Goal: Transaction & Acquisition: Purchase product/service

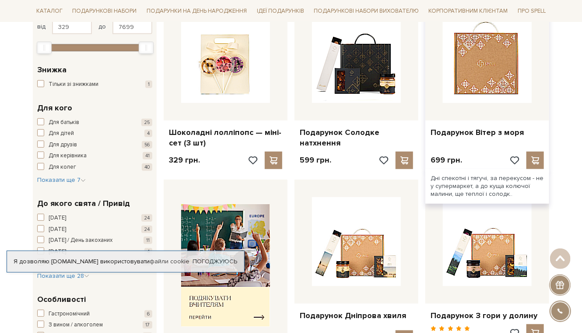
scroll to position [175, 0]
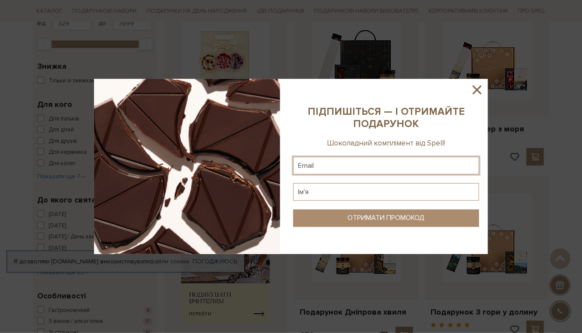
click at [330, 166] on input "text" at bounding box center [386, 166] width 186 height 18
type input "vallich@ukr.net"
click at [320, 192] on input "text" at bounding box center [386, 192] width 186 height 18
type input "Валерій"
click at [369, 215] on div "ОТРИМАТИ ПРОМОКОД" at bounding box center [386, 218] width 77 height 8
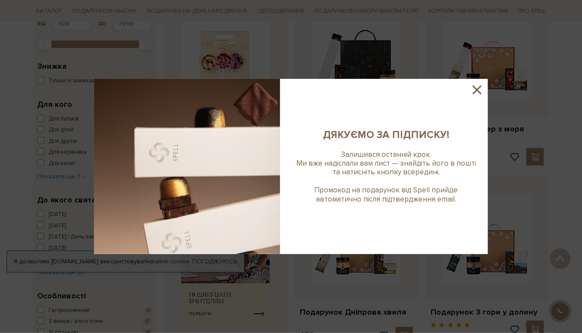
click at [476, 86] on icon at bounding box center [477, 89] width 15 height 15
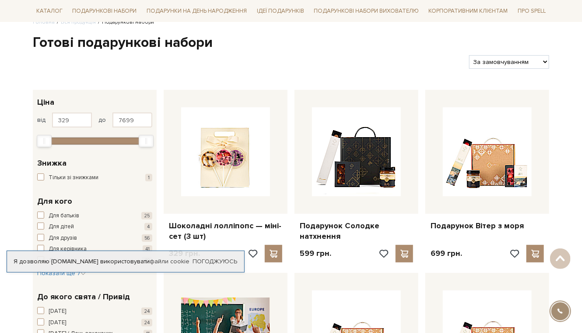
scroll to position [70, 0]
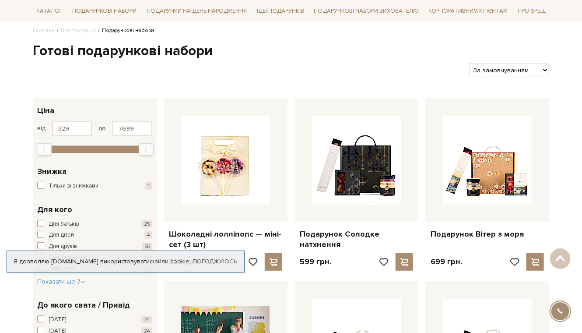
click at [535, 74] on select "За замовчуванням За Ціною (зростання) За Ціною (зменшення) Новинки За популярні…" at bounding box center [509, 70] width 80 height 14
select select "https://spellchocolate.com/our-productions/podarunkovi-box/?sort=p.price&order=…"
click at [469, 66] on select "За замовчуванням За Ціною (зростання) За Ціною (зменшення) Новинки За популярні…" at bounding box center [509, 70] width 80 height 14
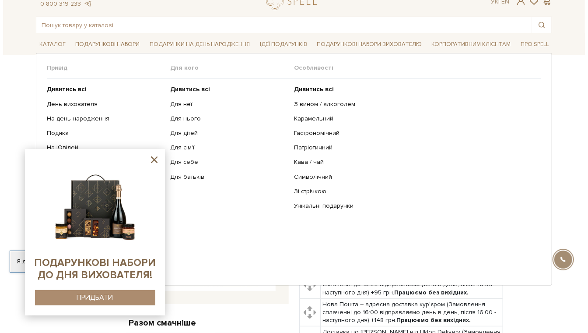
scroll to position [70, 0]
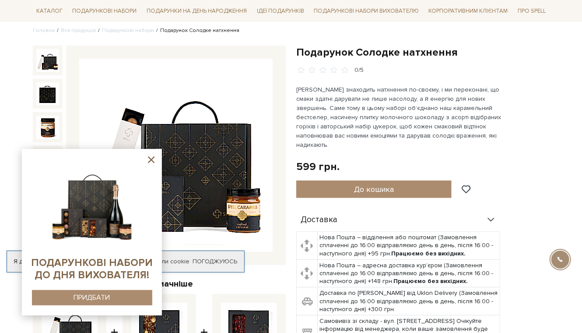
click at [254, 100] on img at bounding box center [175, 155] width 193 height 193
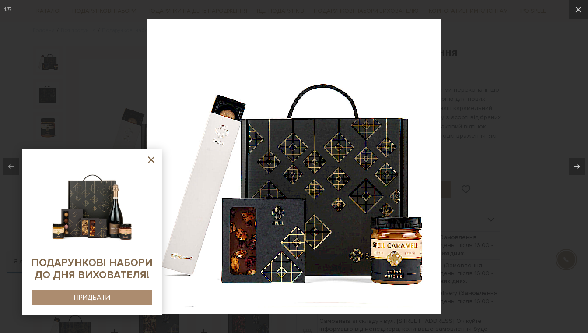
click at [152, 158] on icon at bounding box center [151, 159] width 7 height 7
click at [152, 158] on div at bounding box center [92, 232] width 140 height 166
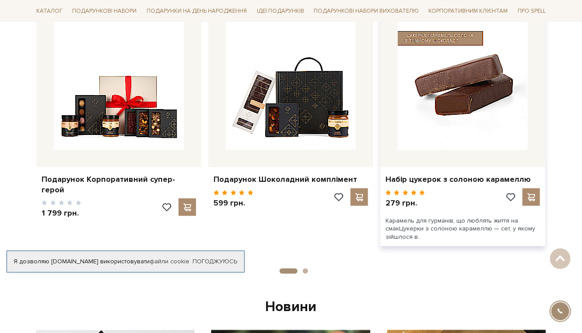
scroll to position [385, 0]
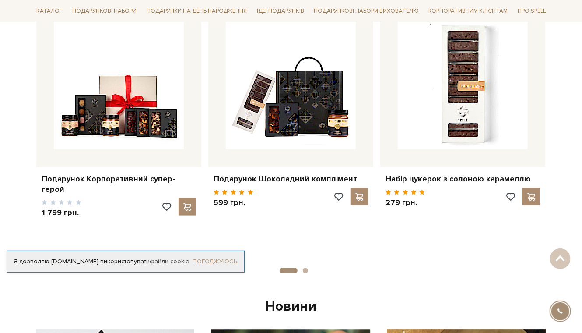
click at [218, 260] on link "Погоджуюсь" at bounding box center [215, 261] width 45 height 8
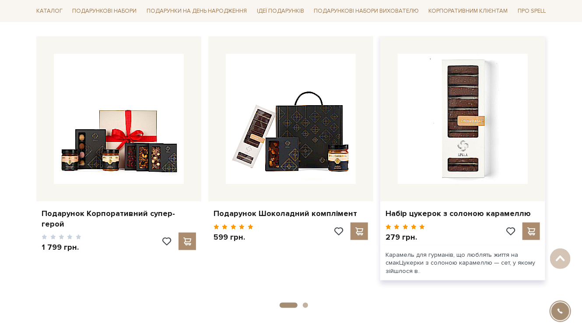
scroll to position [315, 0]
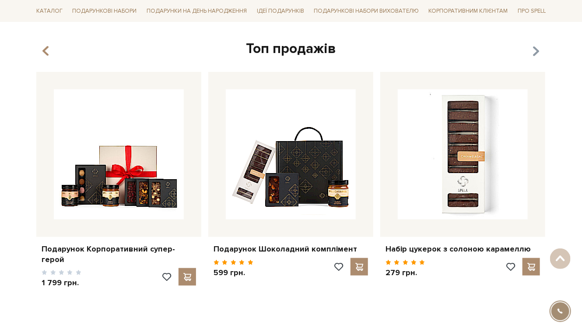
click at [535, 53] on icon "button" at bounding box center [536, 51] width 7 height 15
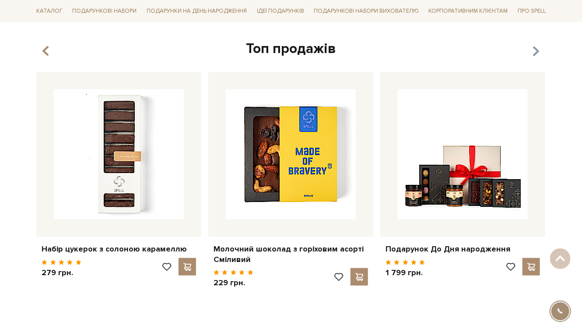
click at [535, 53] on icon "button" at bounding box center [536, 51] width 7 height 15
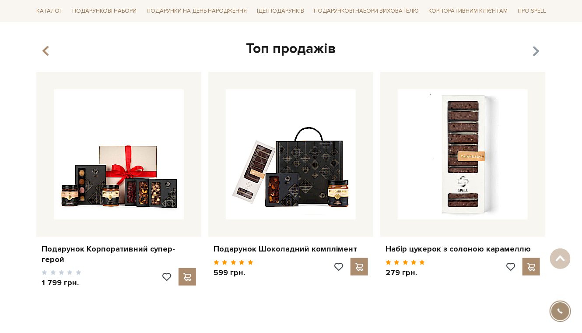
click at [535, 53] on icon "button" at bounding box center [536, 51] width 7 height 15
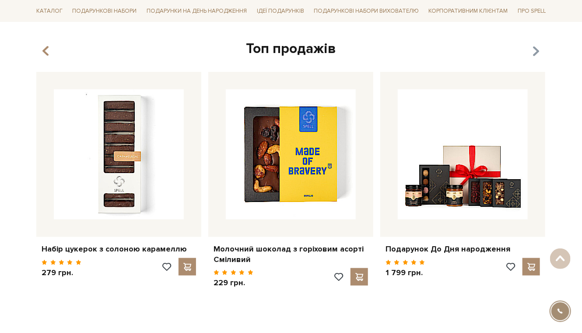
click at [535, 53] on icon "button" at bounding box center [536, 51] width 7 height 15
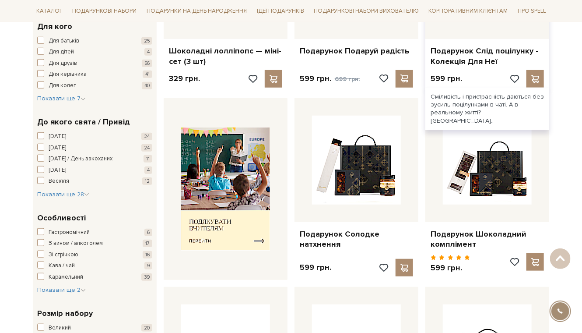
scroll to position [105, 0]
